Goal: Use online tool/utility: Utilize a website feature to perform a specific function

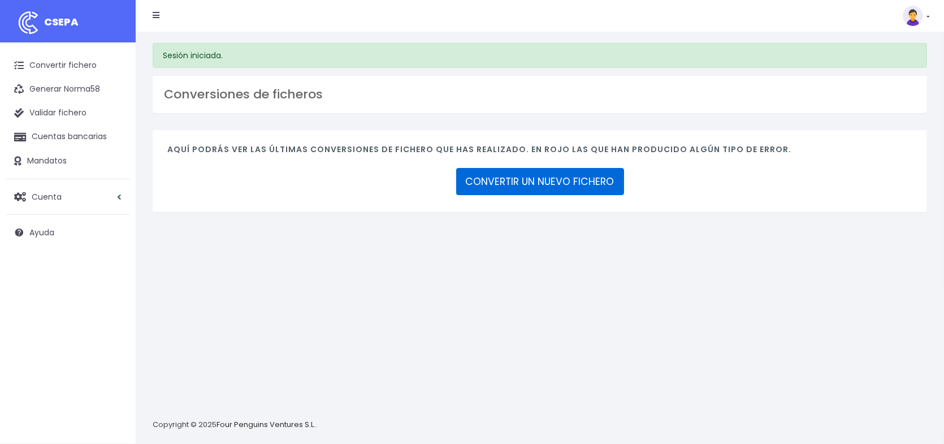
click at [526, 184] on link "CONVERTIR UN NUEVO FICHERO" at bounding box center [540, 181] width 168 height 27
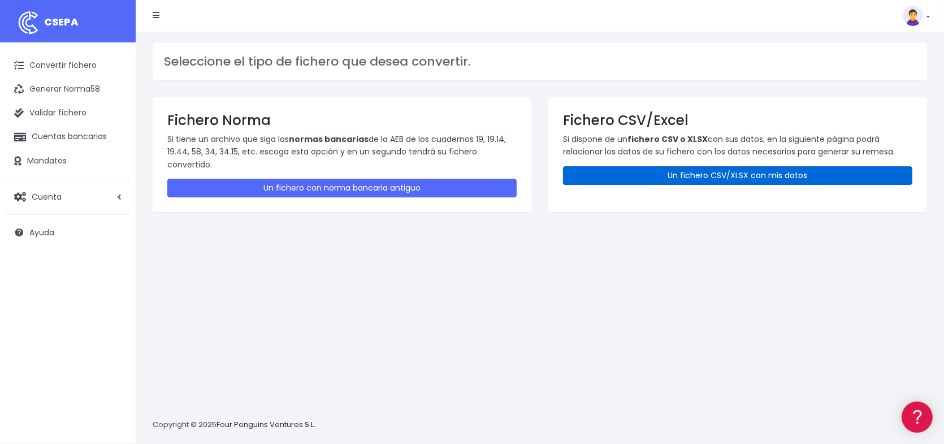
click at [710, 177] on link "Un fichero CSV/XLSX con mis datos" at bounding box center [737, 175] width 349 height 19
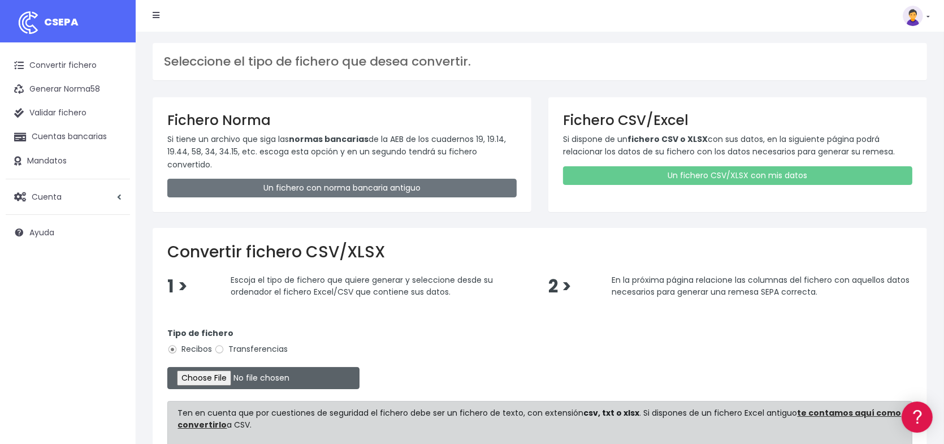
click at [224, 376] on input "file" at bounding box center [263, 378] width 192 height 22
type input "C:\fakepath\Remesa327.xlsx"
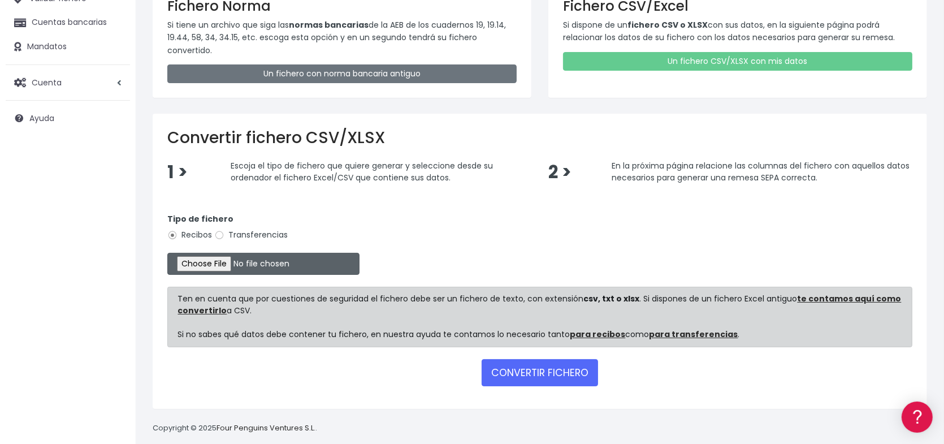
scroll to position [127, 0]
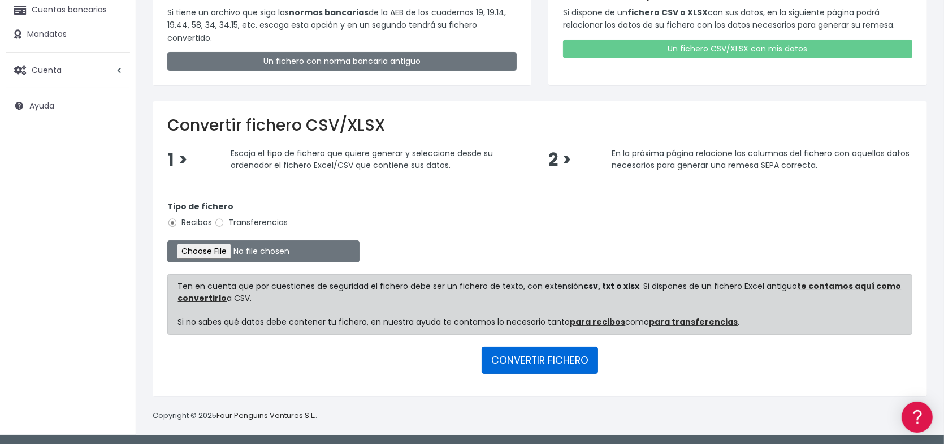
click at [549, 362] on button "CONVERTIR FICHERO" at bounding box center [539, 359] width 116 height 27
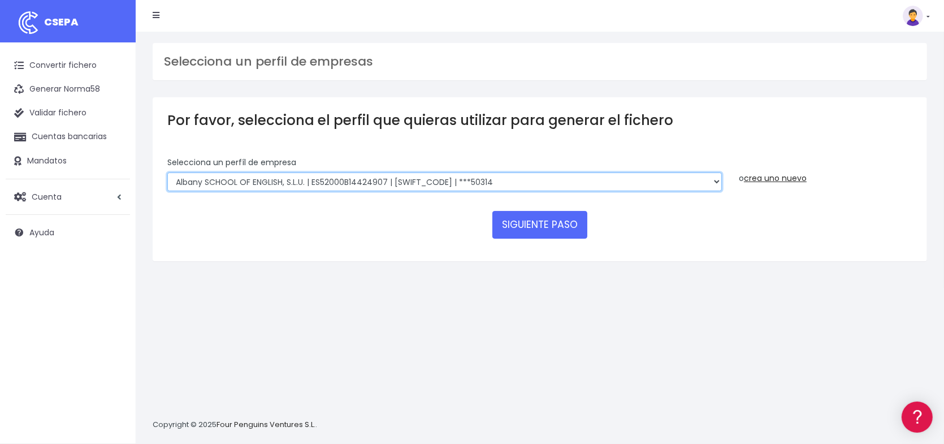
click at [375, 182] on select "Albany SCHOOL OF ENGLISH, S.L.U. | ES52000B14424907 | BSABESBBXXX | ***50314 Ro…" at bounding box center [444, 181] width 554 height 19
select select "1626"
click at [167, 172] on select "Albany SCHOOL OF ENGLISH, S.L.U. | ES52000B14424907 | BSABESBBXXX | ***50314 Ro…" at bounding box center [444, 181] width 554 height 19
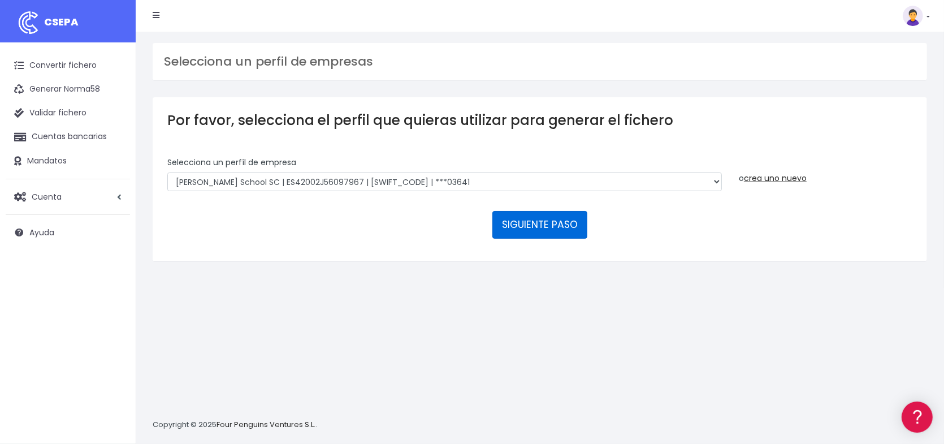
click at [536, 226] on button "SIGUIENTE PASO" at bounding box center [539, 224] width 95 height 27
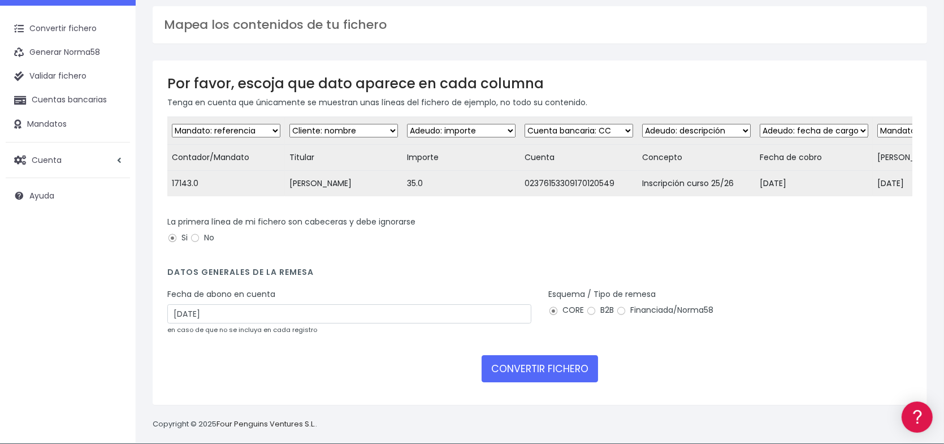
scroll to position [57, 0]
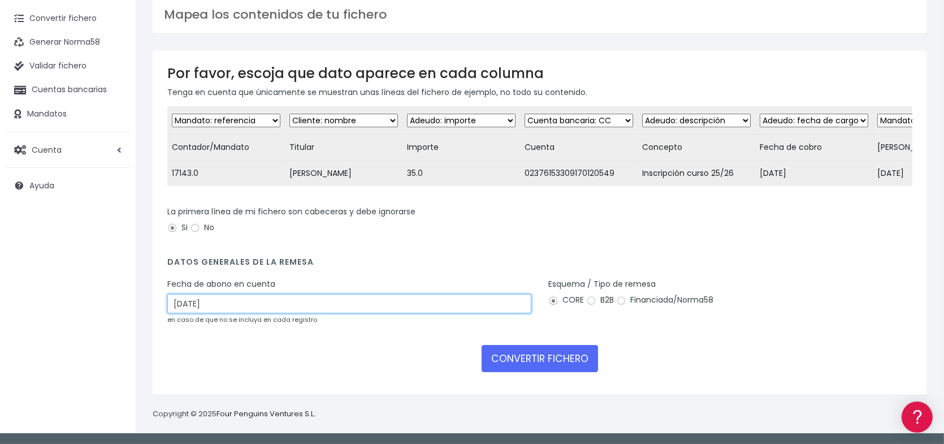
click at [311, 309] on input "23/08/2025" at bounding box center [349, 303] width 364 height 19
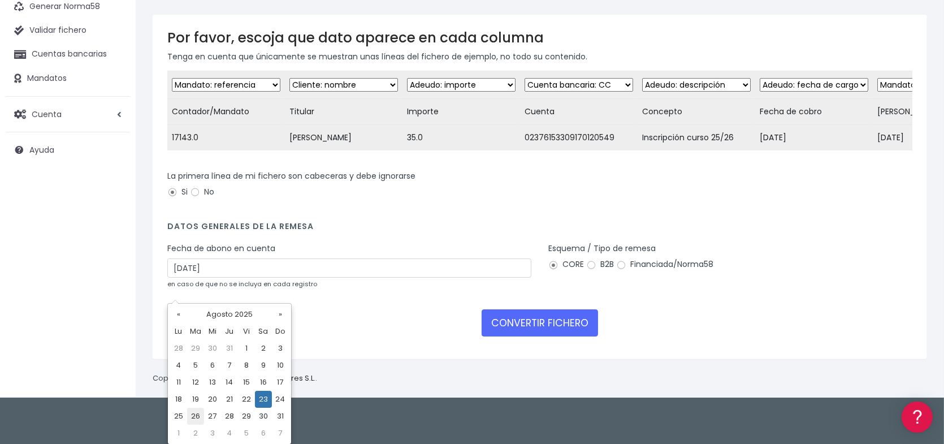
click at [199, 413] on td "26" at bounding box center [195, 415] width 17 height 17
type input "26/08/2025"
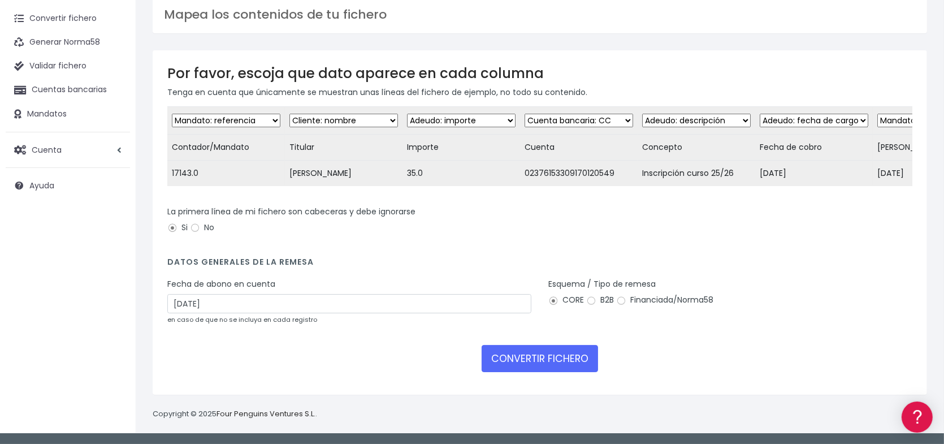
scroll to position [66, 0]
click at [559, 362] on button "CONVERTIR FICHERO" at bounding box center [539, 358] width 116 height 27
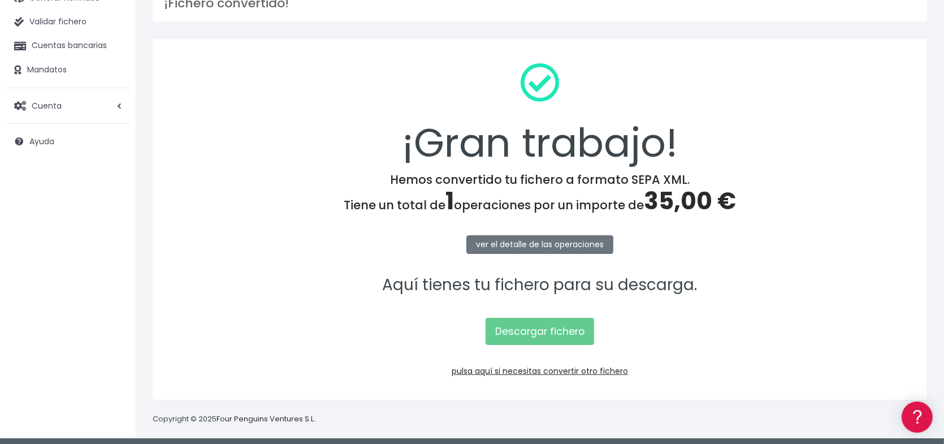
scroll to position [95, 0]
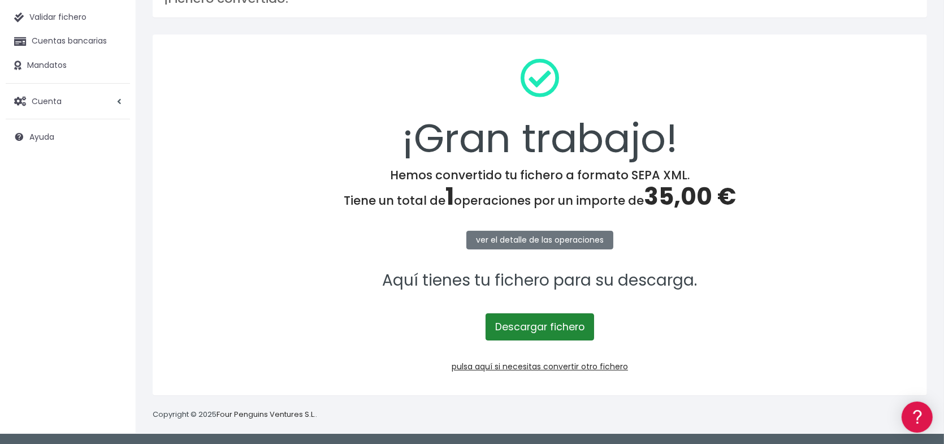
click at [559, 330] on link "Descargar fichero" at bounding box center [539, 326] width 108 height 27
